Goal: Task Accomplishment & Management: Manage account settings

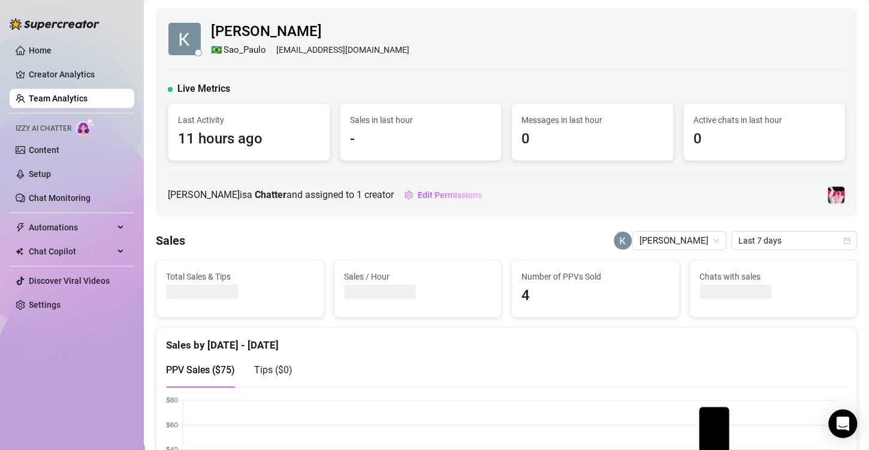
click at [50, 97] on link "Team Analytics" at bounding box center [58, 99] width 59 height 10
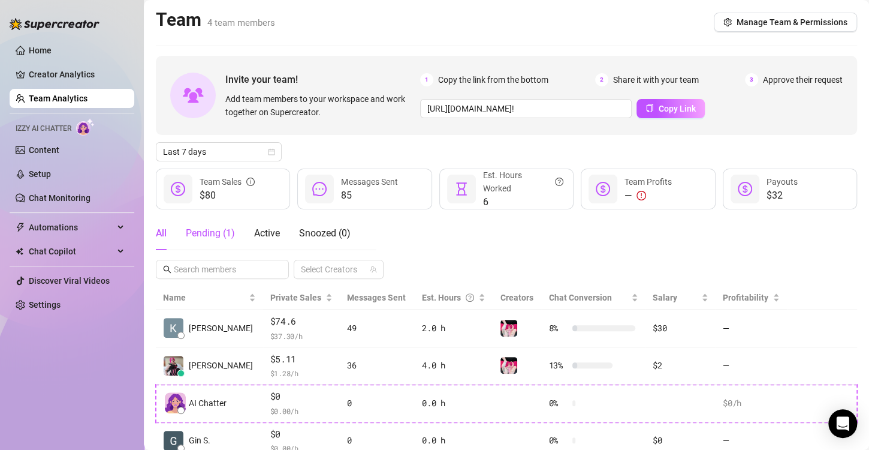
click at [206, 235] on div "Pending ( 1 )" at bounding box center [210, 233] width 49 height 14
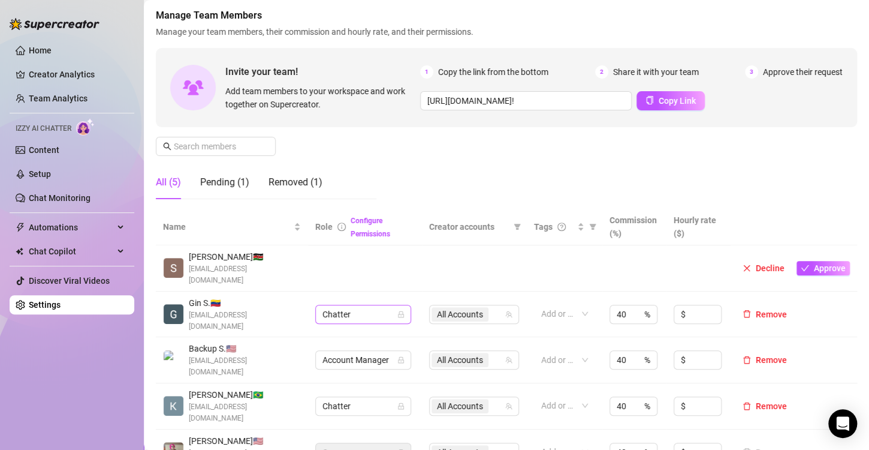
scroll to position [120, 0]
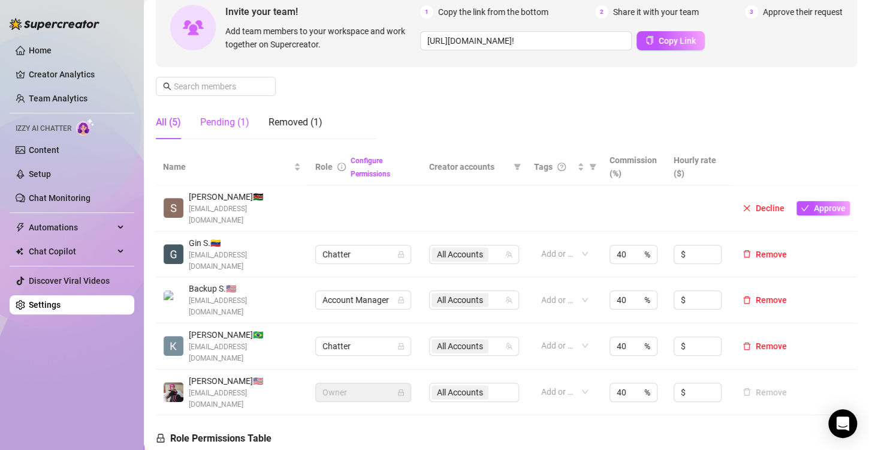
click at [225, 117] on div "Pending (1)" at bounding box center [224, 122] width 49 height 14
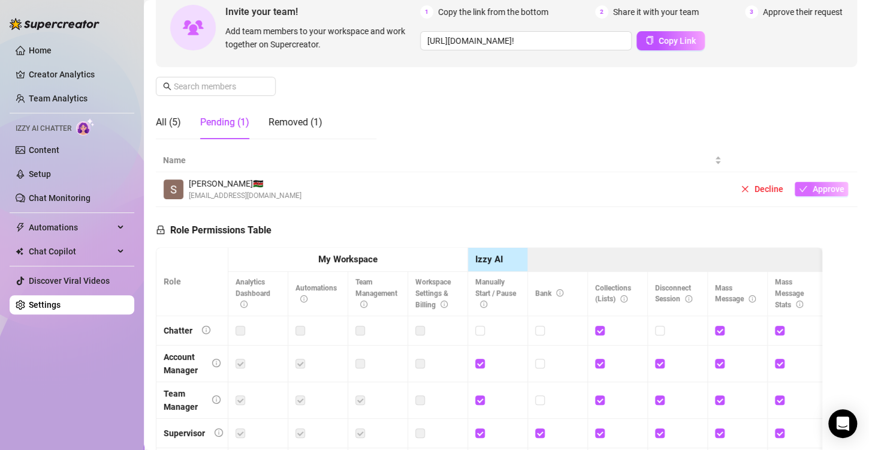
click at [815, 189] on span "Approve" at bounding box center [828, 189] width 32 height 10
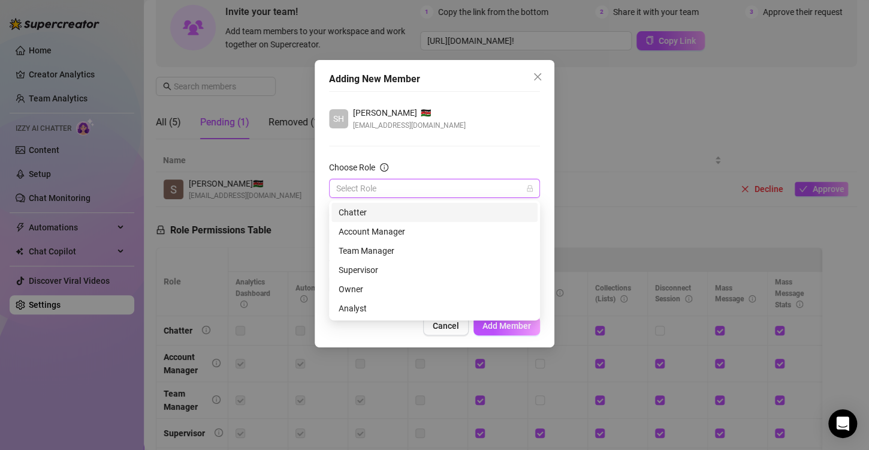
click at [406, 192] on input "Choose Role" at bounding box center [429, 188] width 186 height 18
click at [378, 215] on div "Chatter" at bounding box center [435, 212] width 192 height 13
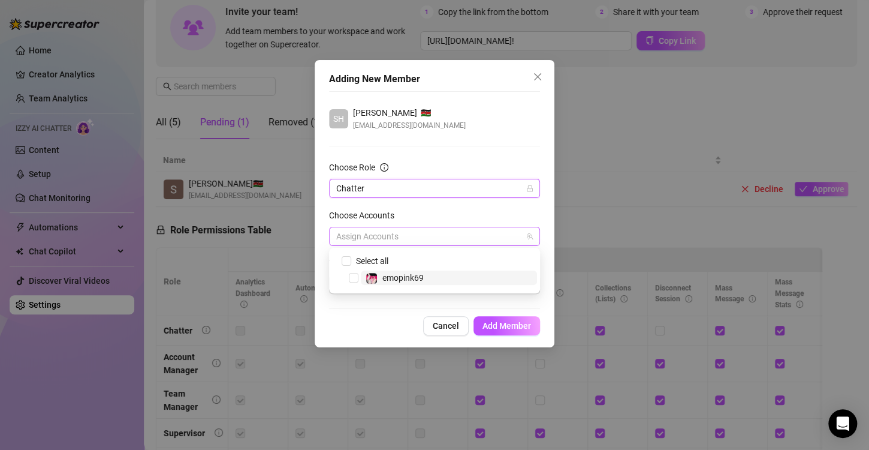
click at [434, 242] on div at bounding box center [428, 236] width 194 height 17
drag, startPoint x: 407, startPoint y: 279, endPoint x: 432, endPoint y: 281, distance: 24.6
click at [406, 279] on span "emopink69" at bounding box center [402, 278] width 41 height 10
checkbox input "true"
click at [505, 328] on span "Add Member" at bounding box center [507, 326] width 49 height 10
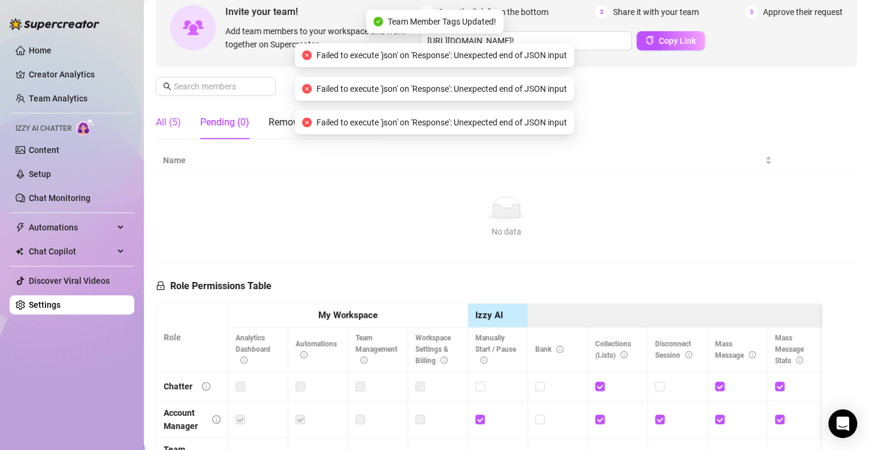
click at [161, 125] on div "All (5)" at bounding box center [168, 122] width 25 height 14
